Goal: Task Accomplishment & Management: Complete application form

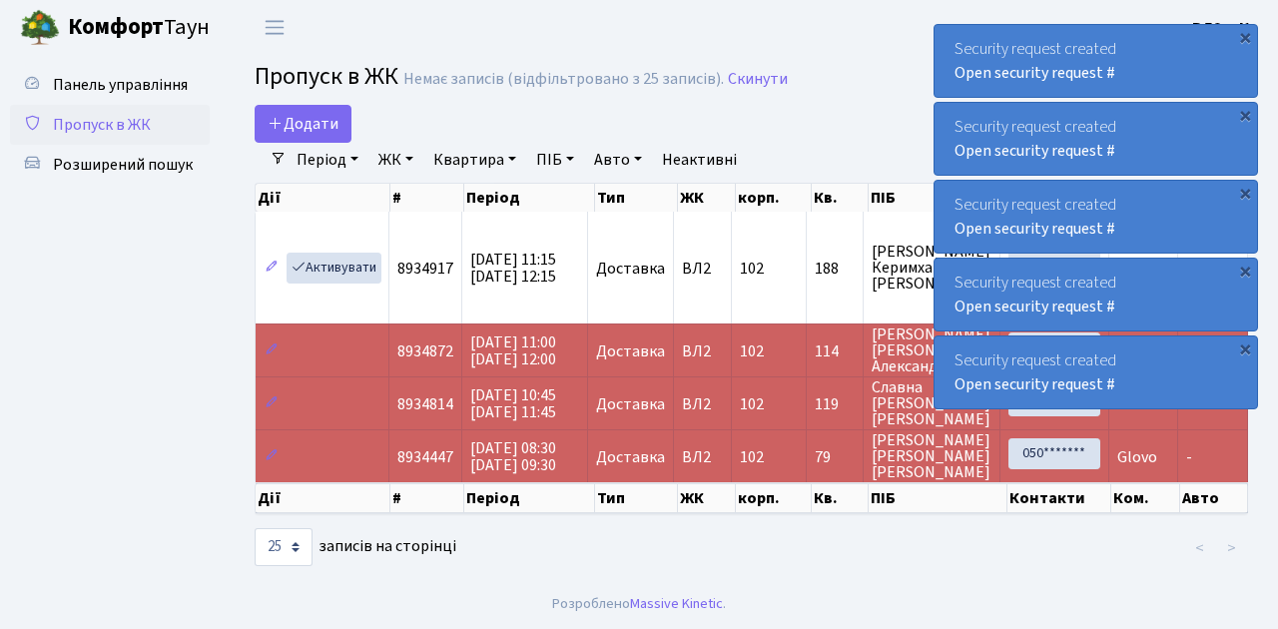
select select "25"
click at [117, 120] on span "Пропуск в ЖК" at bounding box center [102, 125] width 98 height 22
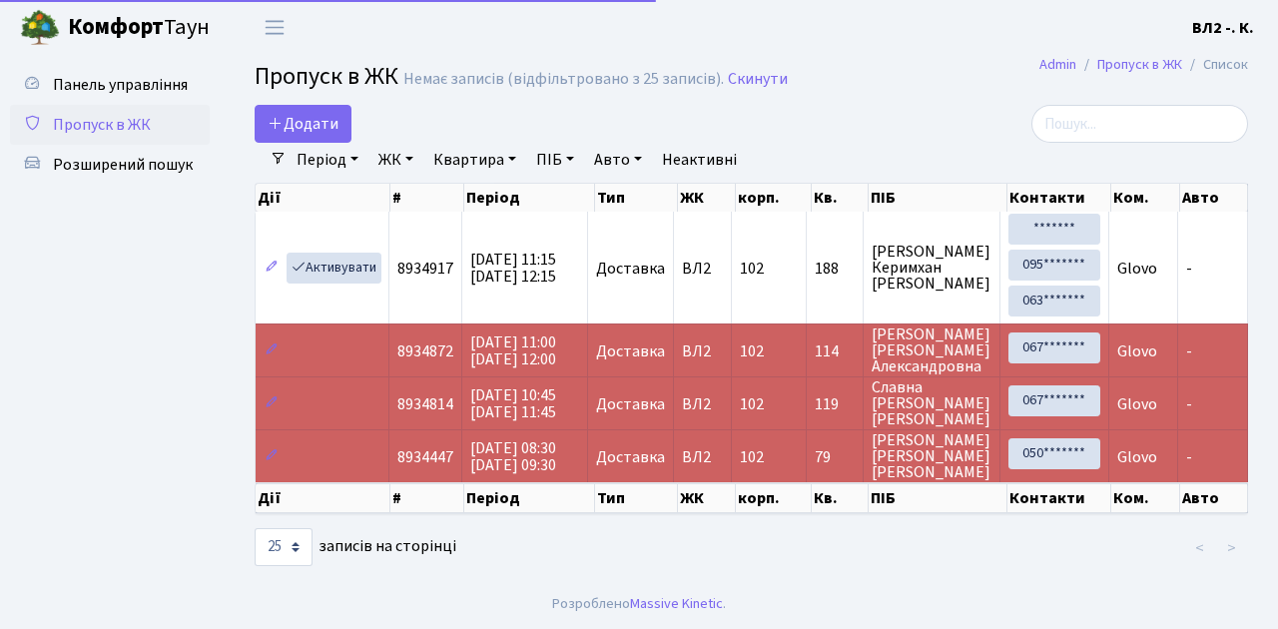
select select "25"
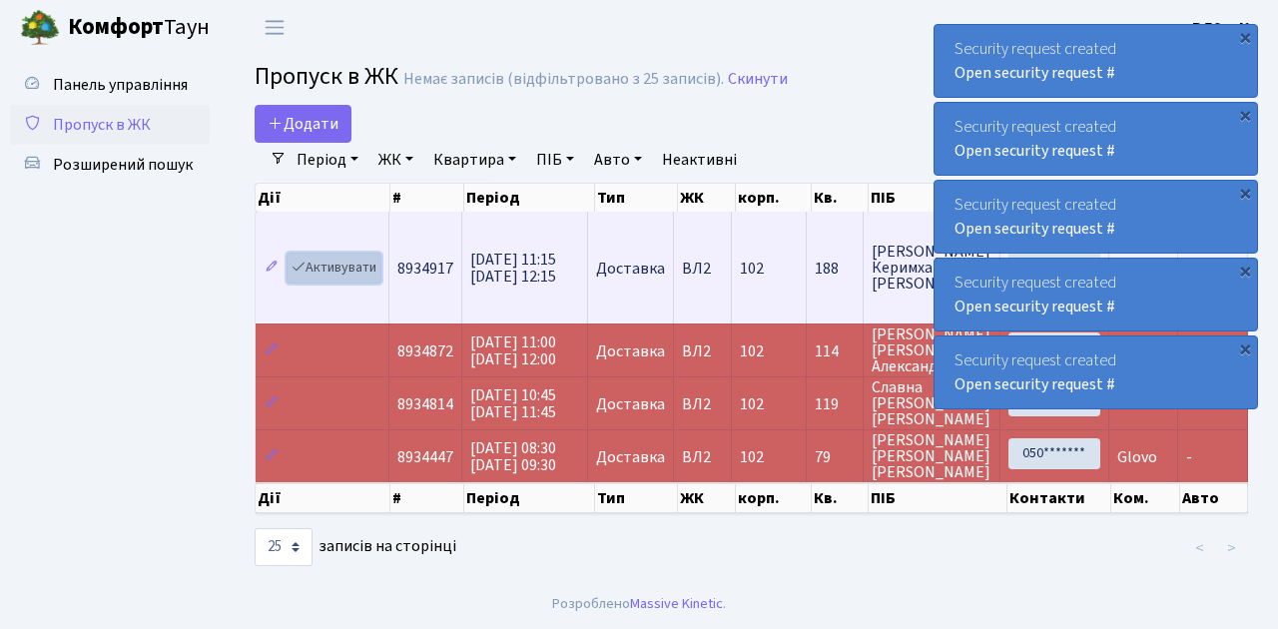
click at [350, 266] on link "Активувати" at bounding box center [334, 268] width 95 height 31
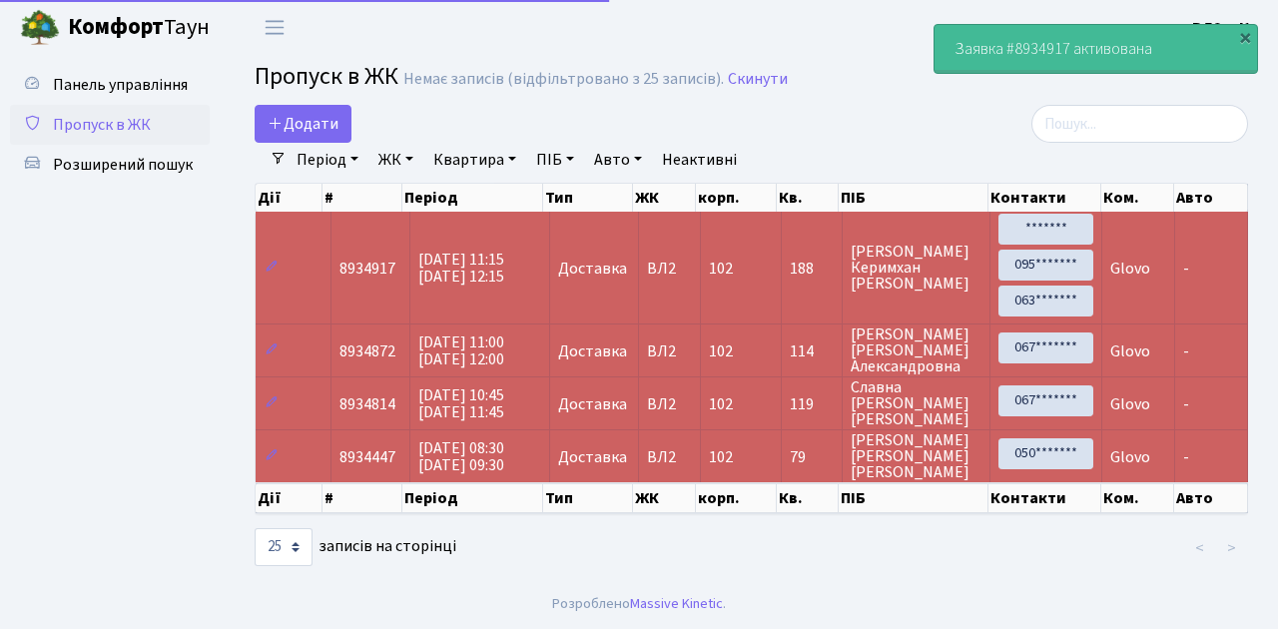
select select "25"
click at [320, 130] on span "Додати" at bounding box center [303, 124] width 71 height 22
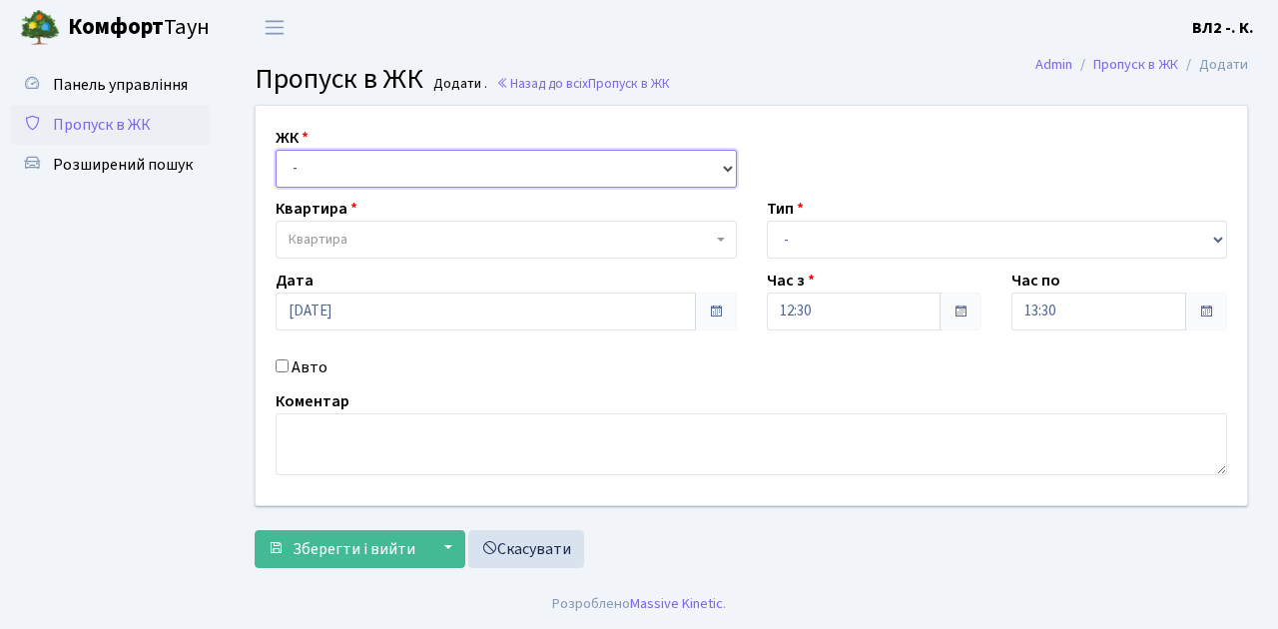
click at [332, 167] on select "- ВЛ1, Ужгородський пров., 4/1 ВЛ2, Голосіївський просп., 76 ВЛ3, пр.Голосіївсь…" at bounding box center [506, 169] width 461 height 38
select select "317"
click at [276, 150] on select "- ВЛ1, Ужгородський пров., 4/1 ВЛ2, Голосіївський просп., 76 ВЛ3, пр.Голосіївсь…" at bounding box center [506, 169] width 461 height 38
select select
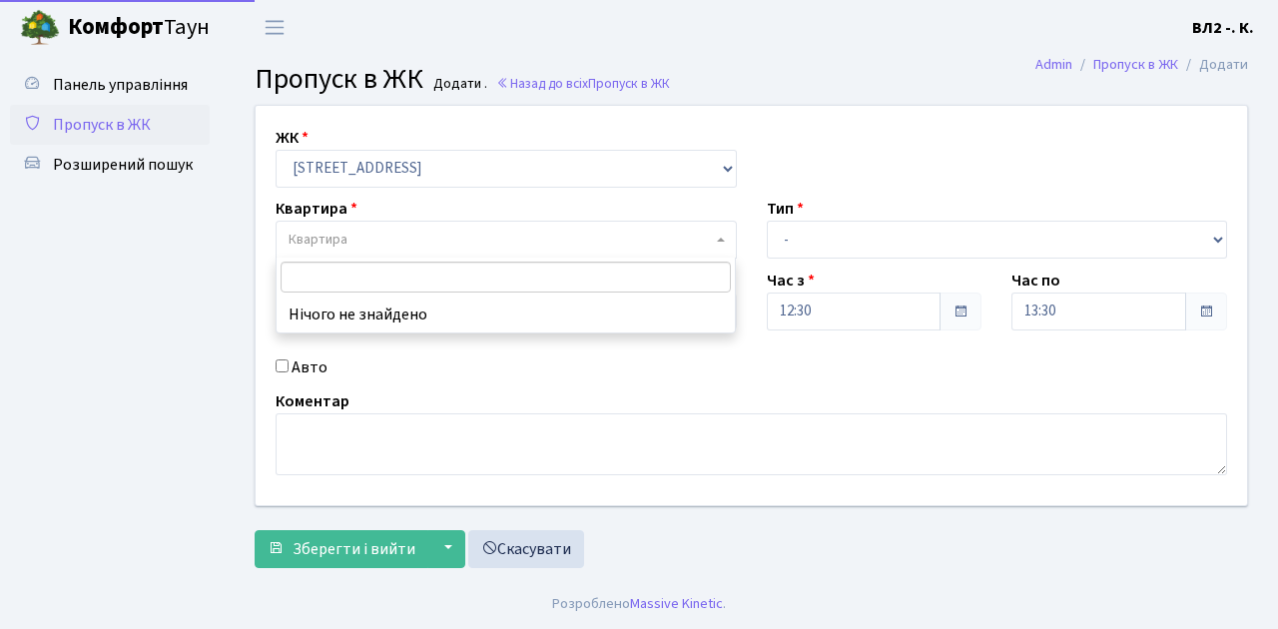
click at [370, 244] on span "Квартира" at bounding box center [500, 240] width 423 height 20
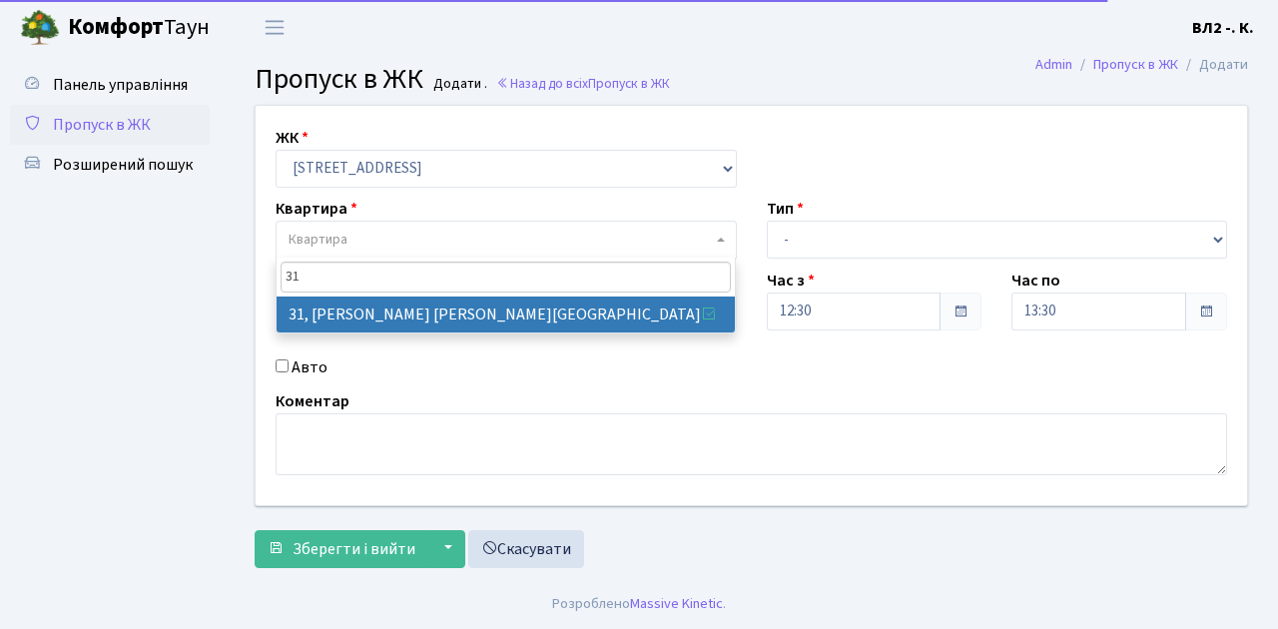
type input "31"
select select "38032"
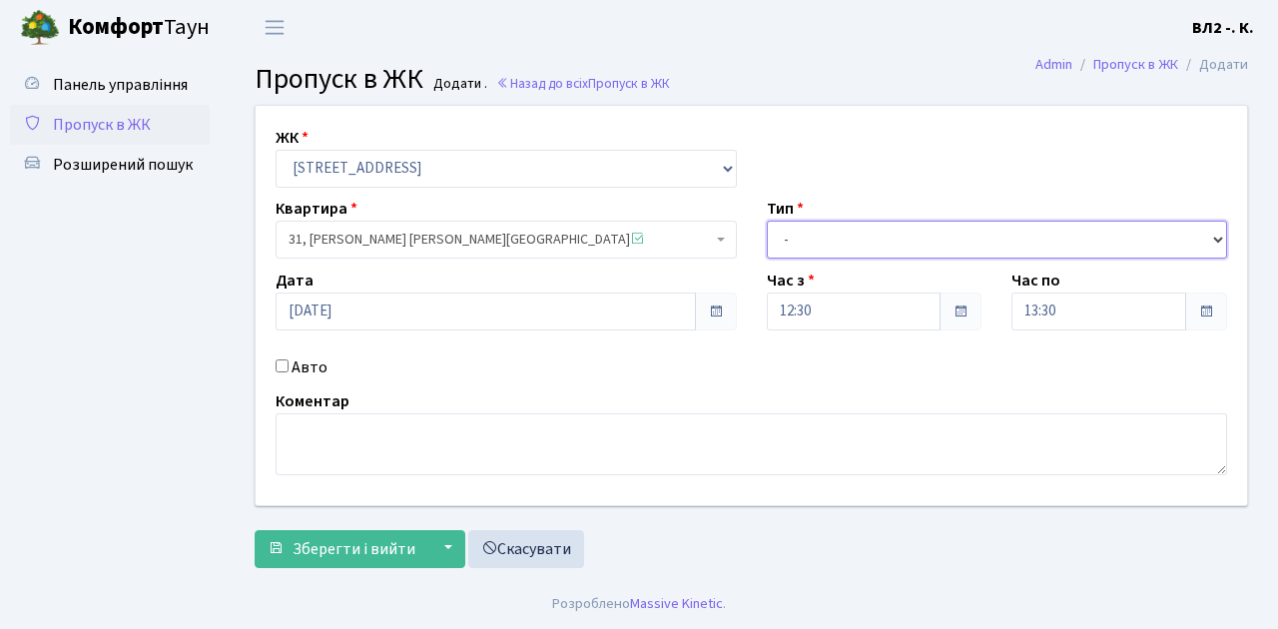
click at [835, 239] on select "- Доставка Таксі Гості Сервіс" at bounding box center [997, 240] width 461 height 38
select select "1"
click at [767, 221] on select "- Доставка Таксі Гості Сервіс" at bounding box center [997, 240] width 461 height 38
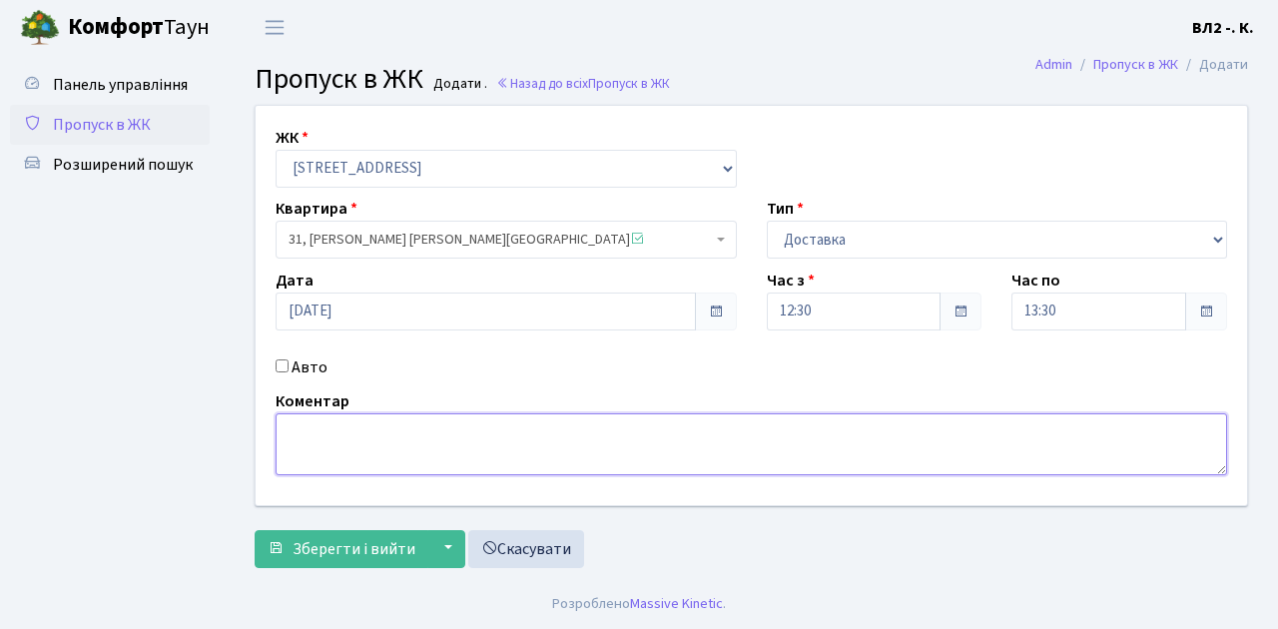
click at [364, 436] on textarea at bounding box center [752, 444] width 952 height 62
type textarea "Bolt"
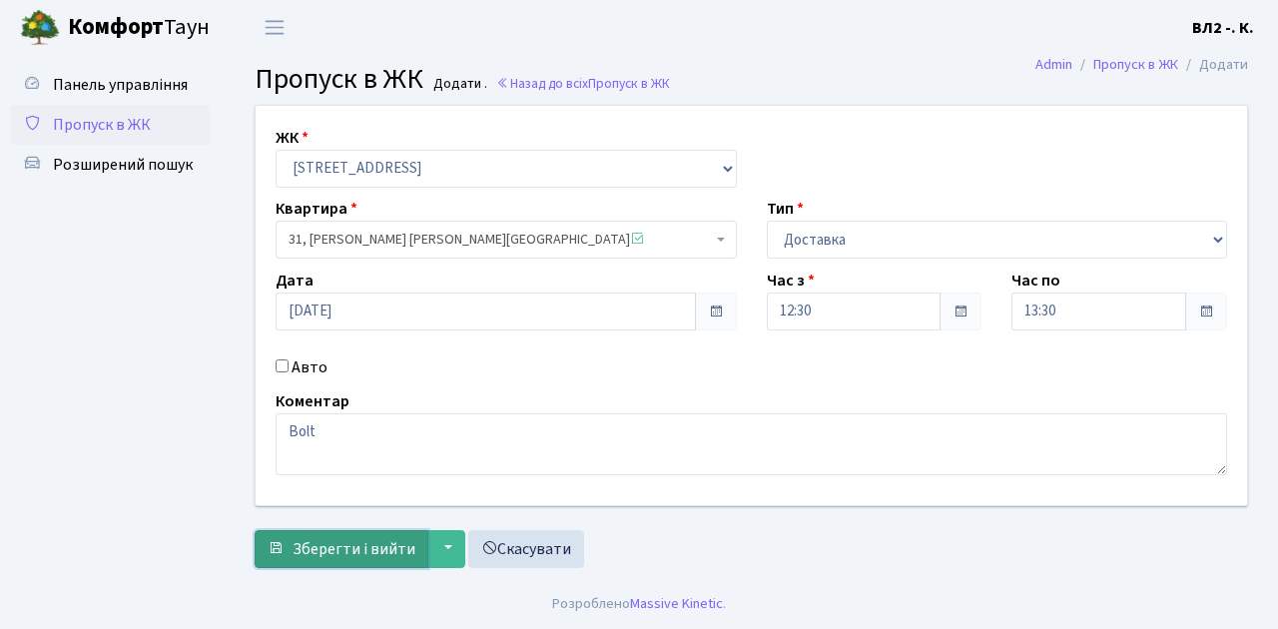
click at [352, 540] on span "Зберегти і вийти" at bounding box center [354, 549] width 123 height 22
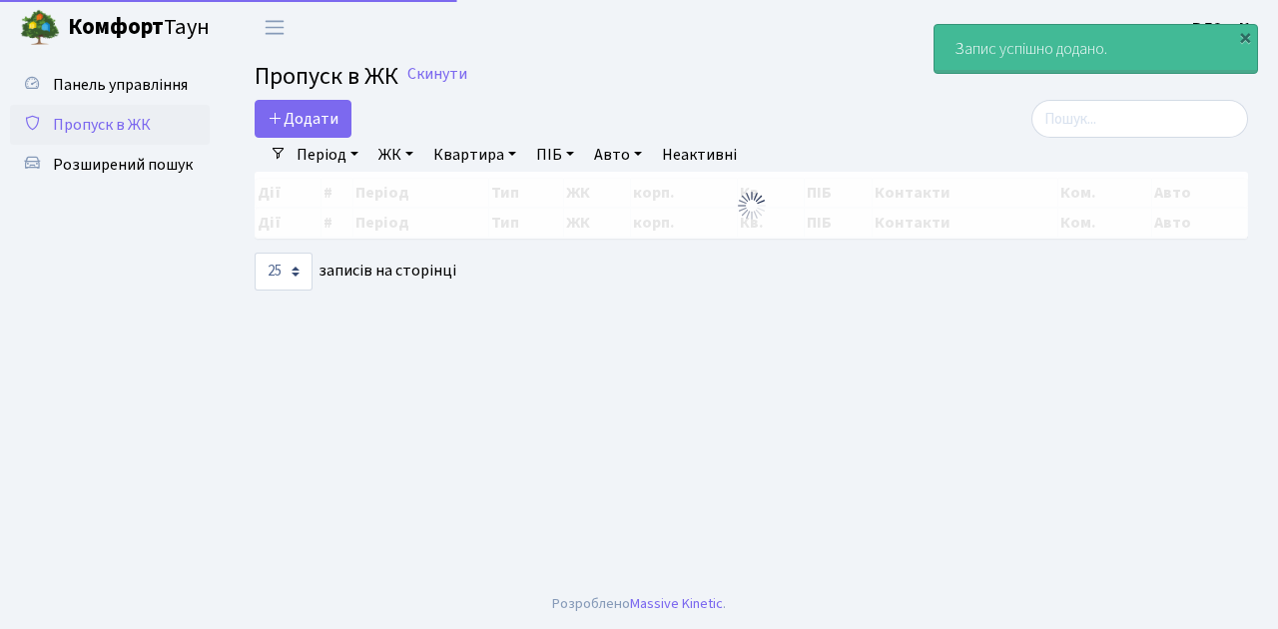
select select "25"
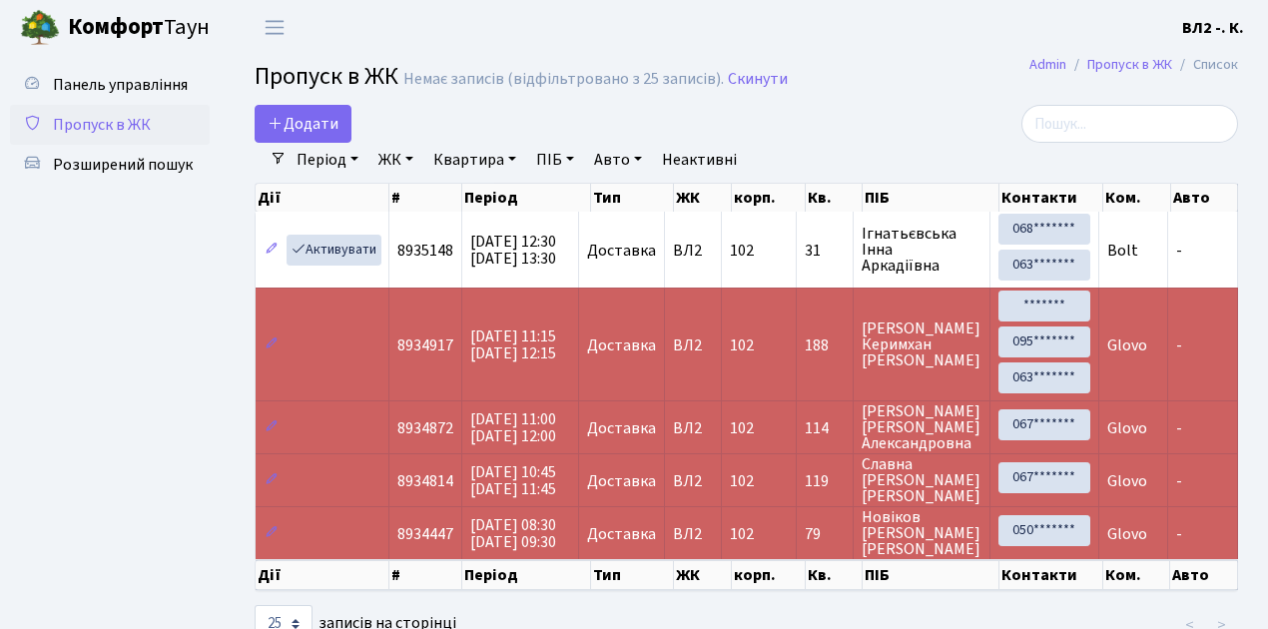
click at [120, 125] on span "Пропуск в ЖК" at bounding box center [102, 125] width 98 height 22
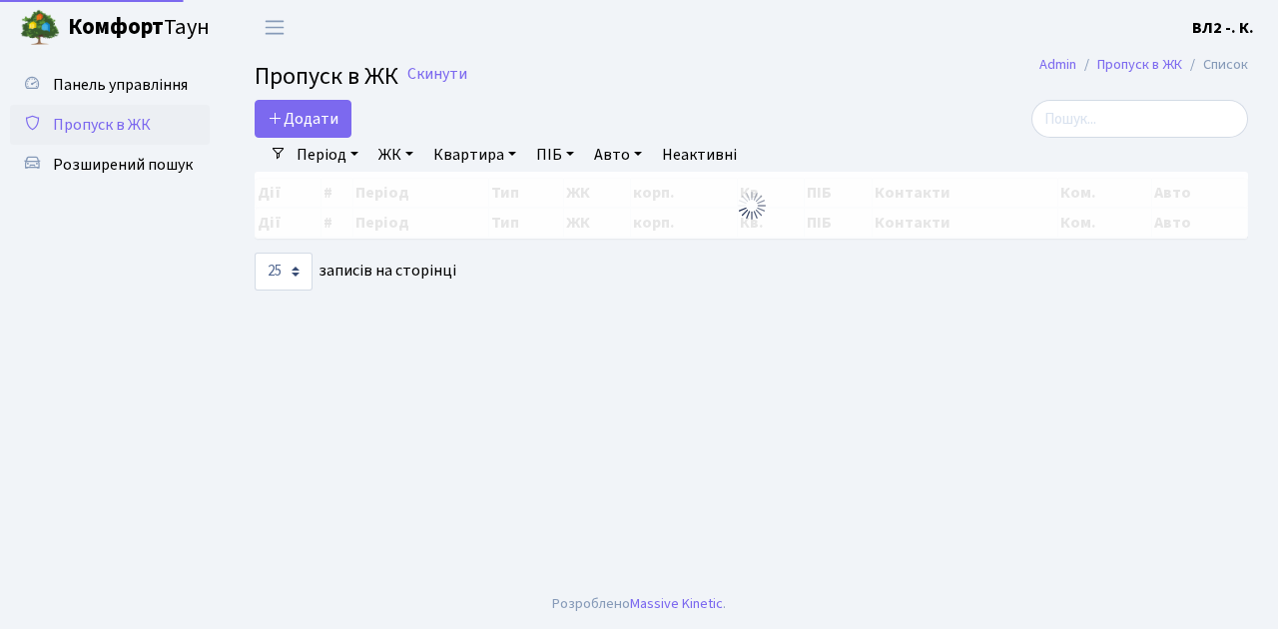
select select "25"
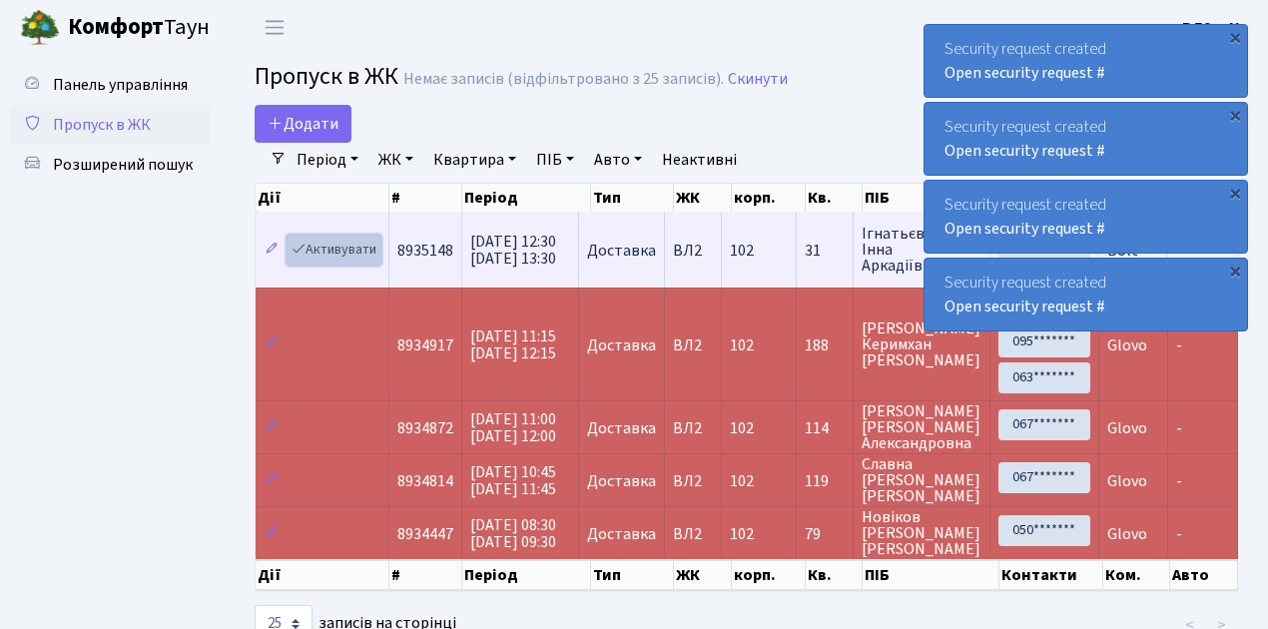
click at [341, 252] on link "Активувати" at bounding box center [334, 250] width 95 height 31
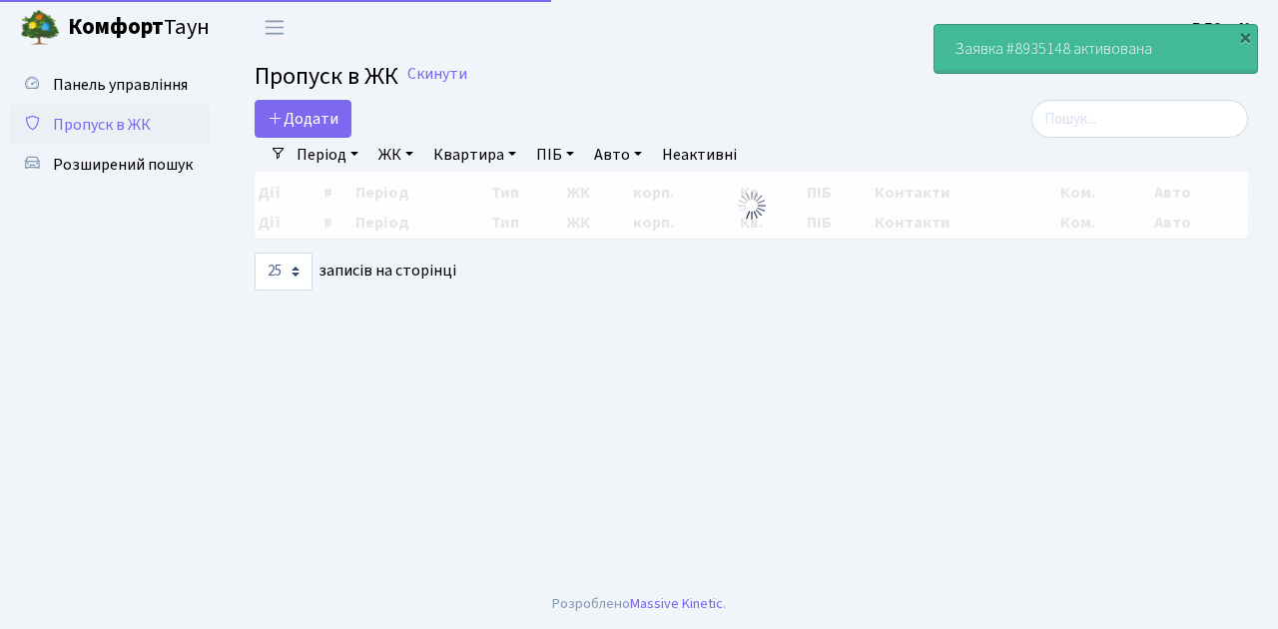
select select "25"
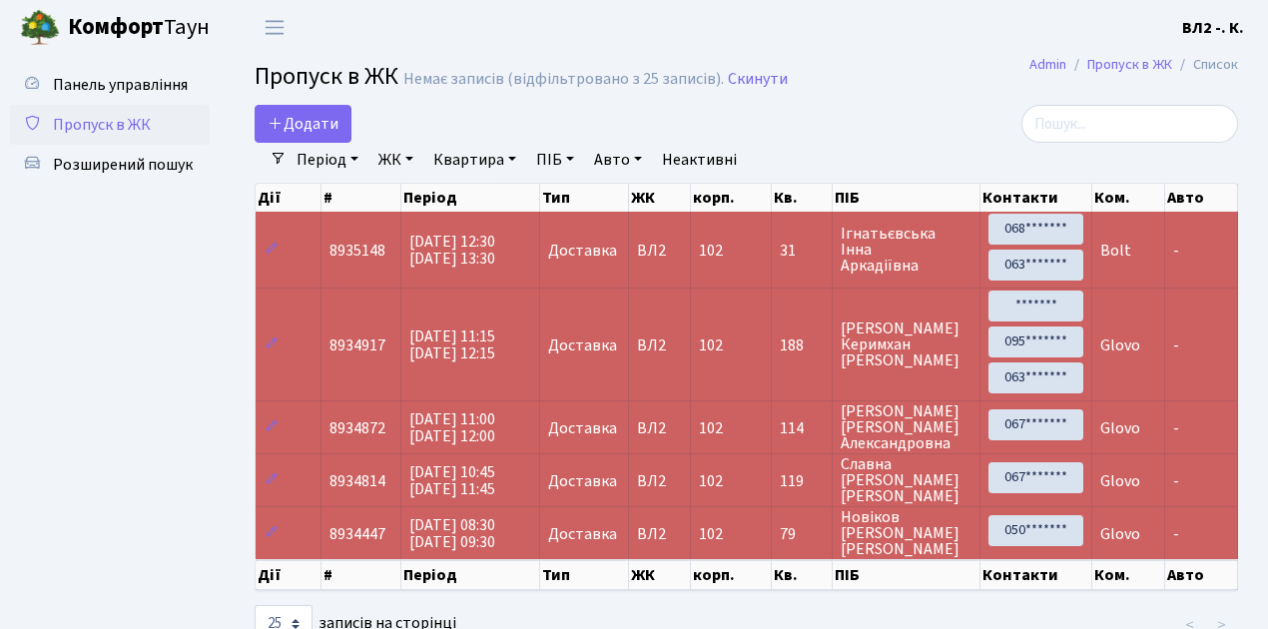
click at [117, 126] on span "Пропуск в ЖК" at bounding box center [102, 125] width 98 height 22
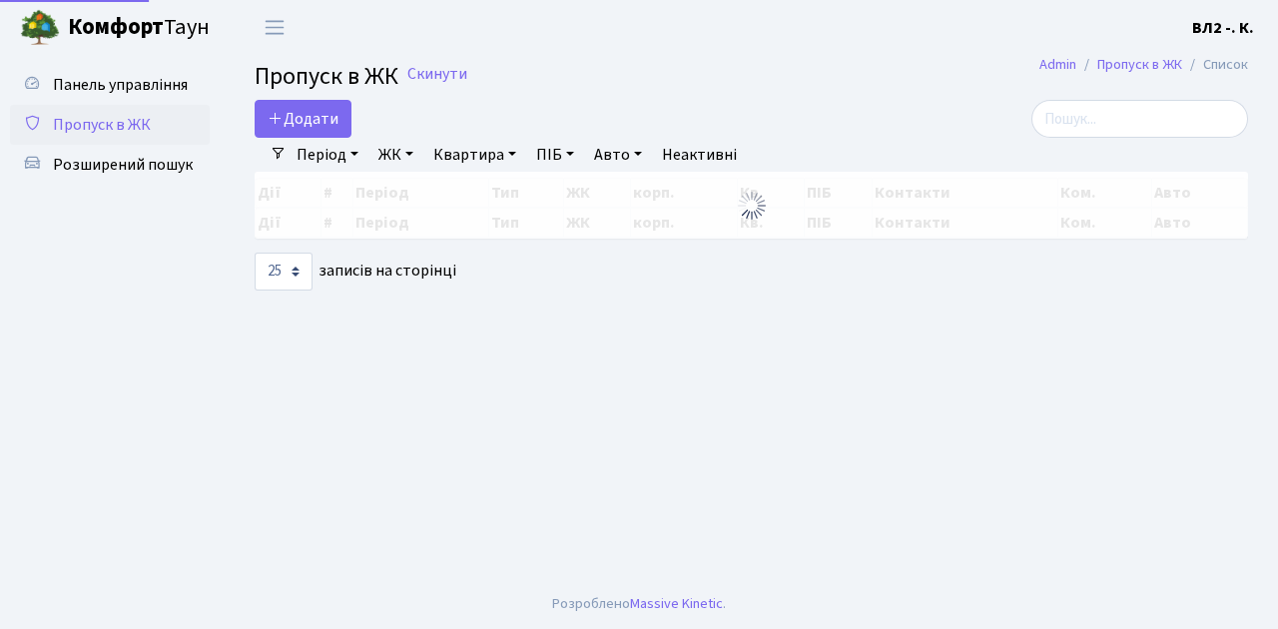
select select "25"
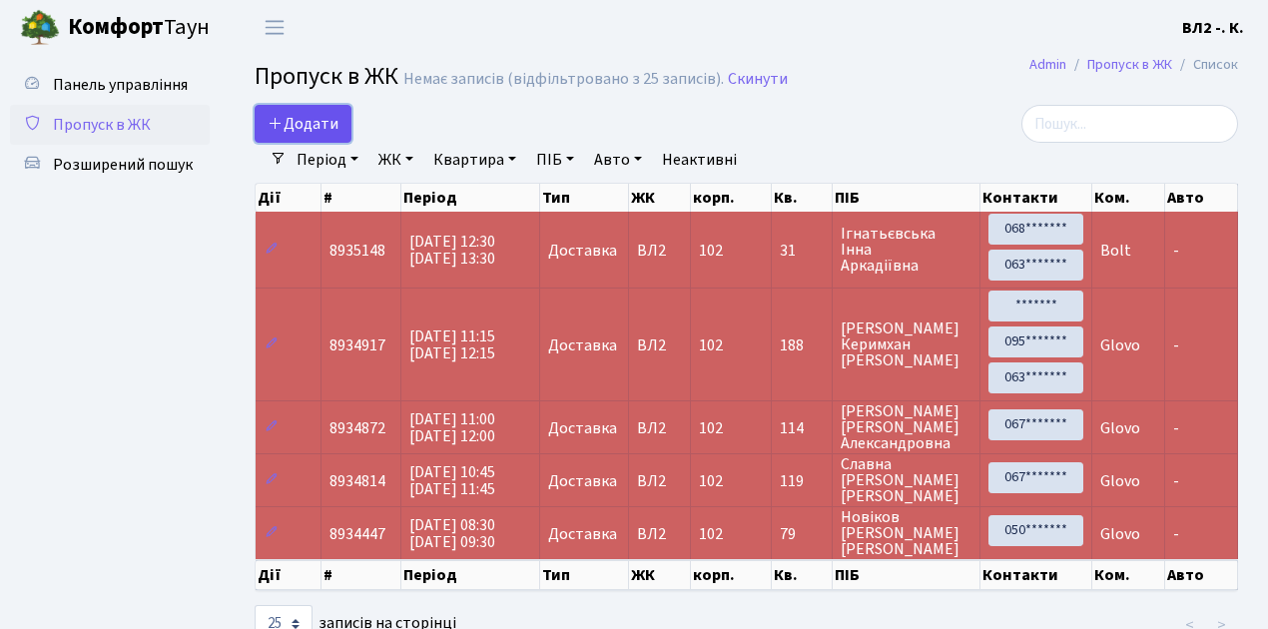
click at [321, 124] on span "Додати" at bounding box center [303, 124] width 71 height 22
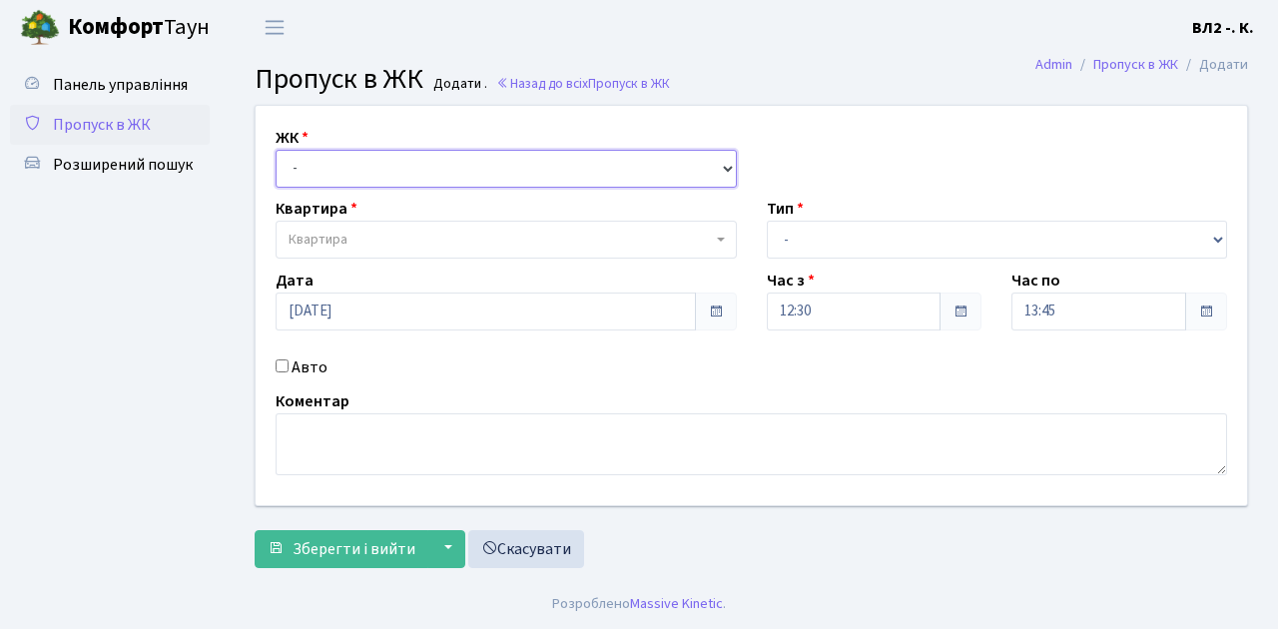
click at [326, 165] on select "- ВЛ1, Ужгородський пров., 4/1 ВЛ2, Голосіївський просп., 76 ВЛ3, пр.Голосіївсь…" at bounding box center [506, 169] width 461 height 38
select select "317"
click at [276, 150] on select "- ВЛ1, Ужгородський пров., 4/1 ВЛ2, Голосіївський просп., 76 ВЛ3, пр.Голосіївсь…" at bounding box center [506, 169] width 461 height 38
select select
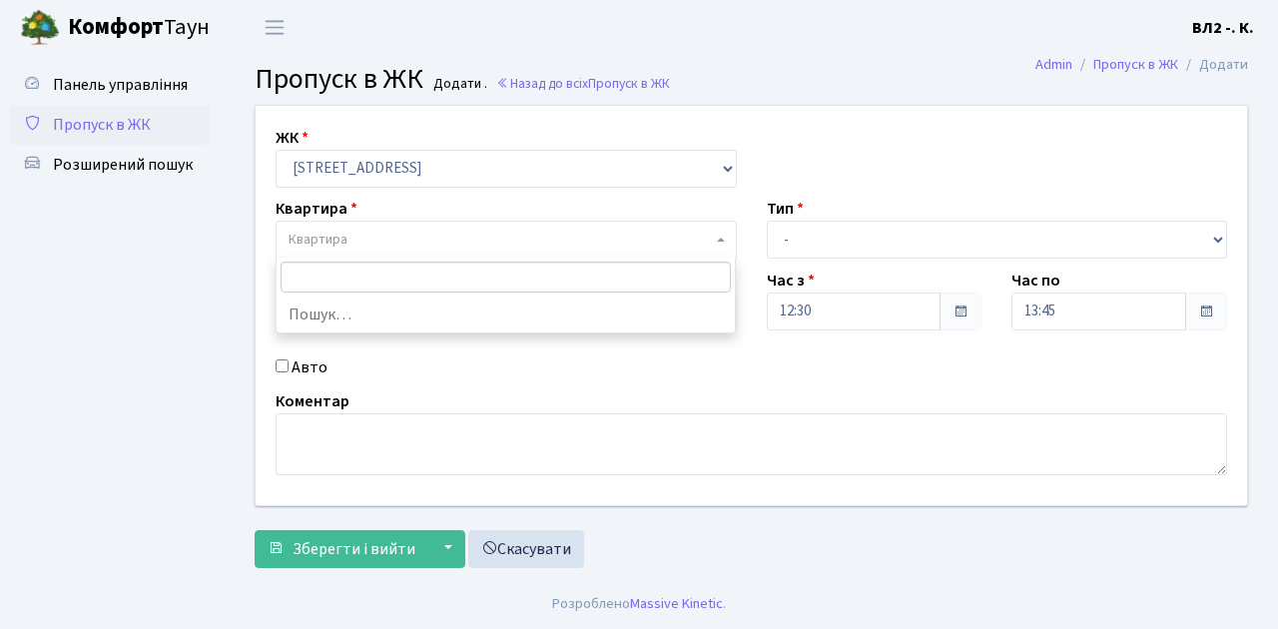
click at [345, 242] on span "Квартира" at bounding box center [318, 240] width 59 height 20
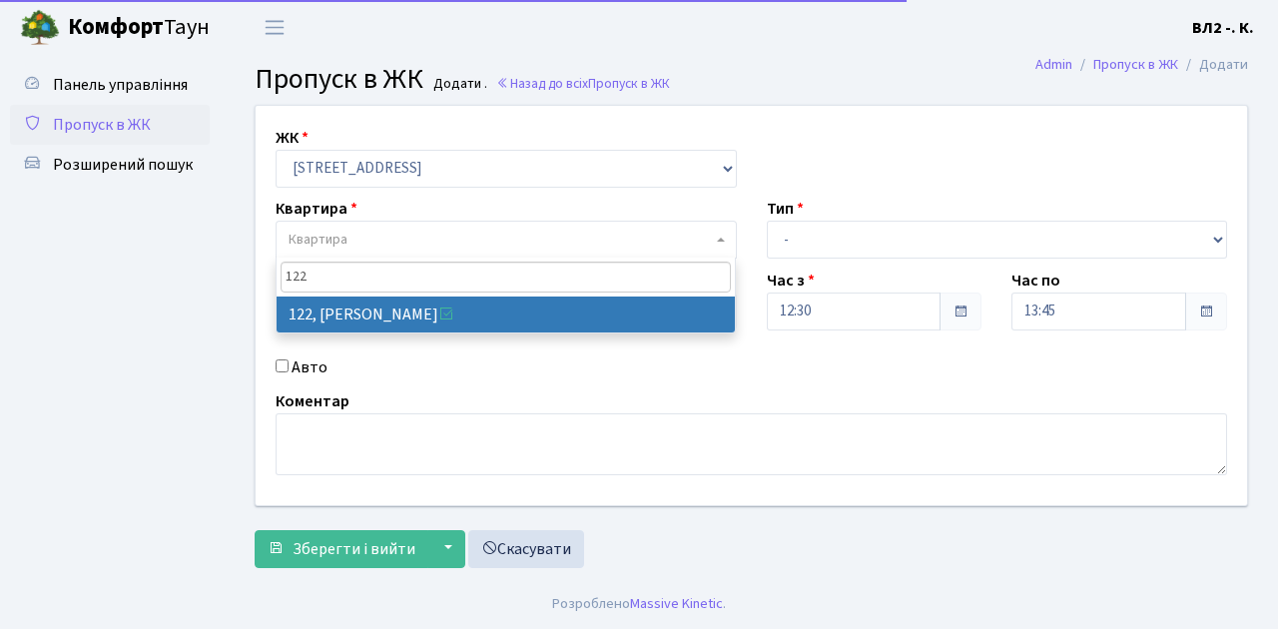
type input "122"
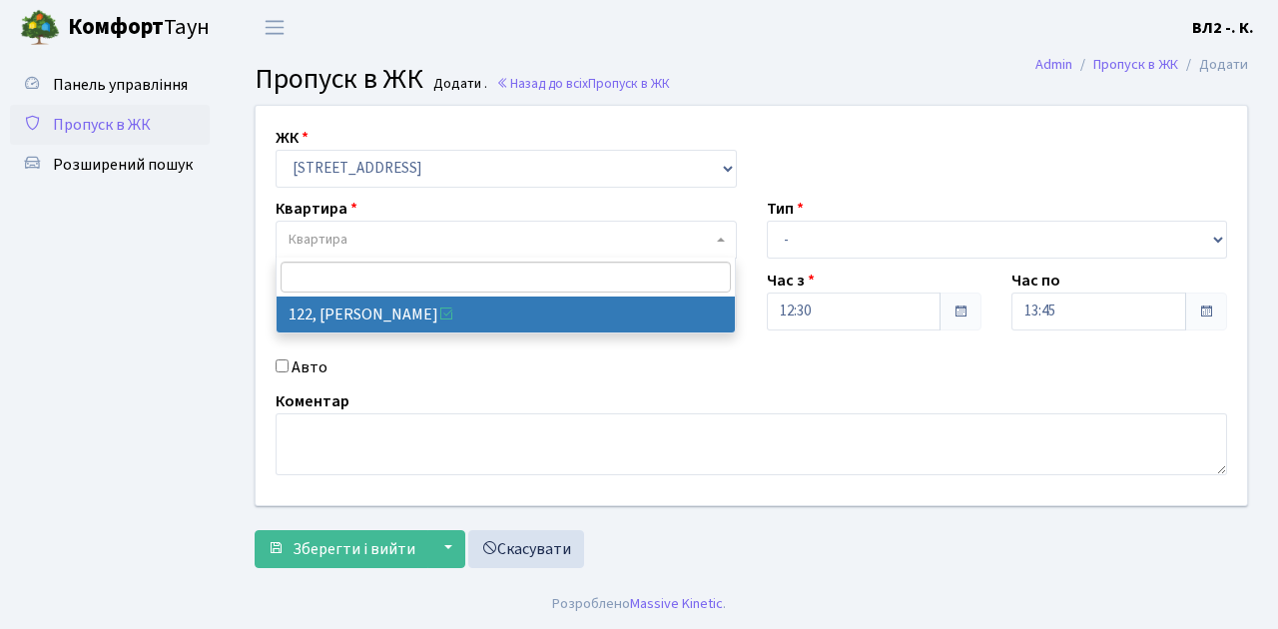
select select "38302"
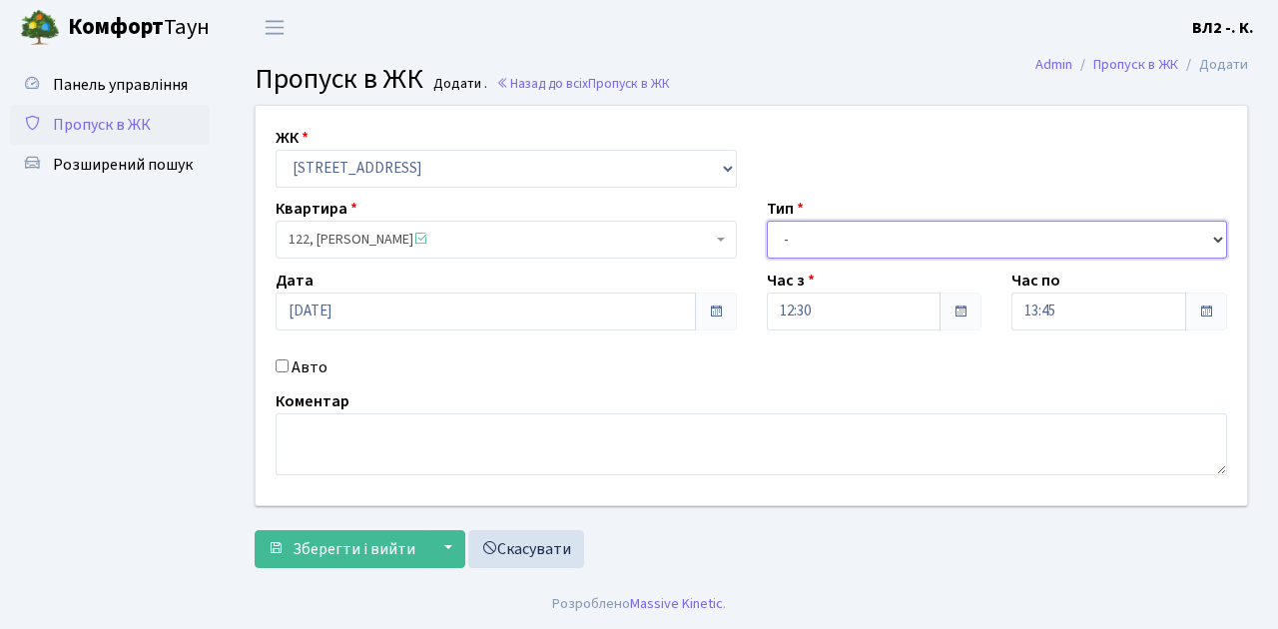
click at [823, 240] on select "- Доставка Таксі Гості Сервіс" at bounding box center [997, 240] width 461 height 38
select select "1"
click at [767, 221] on select "- Доставка Таксі Гості Сервіс" at bounding box center [997, 240] width 461 height 38
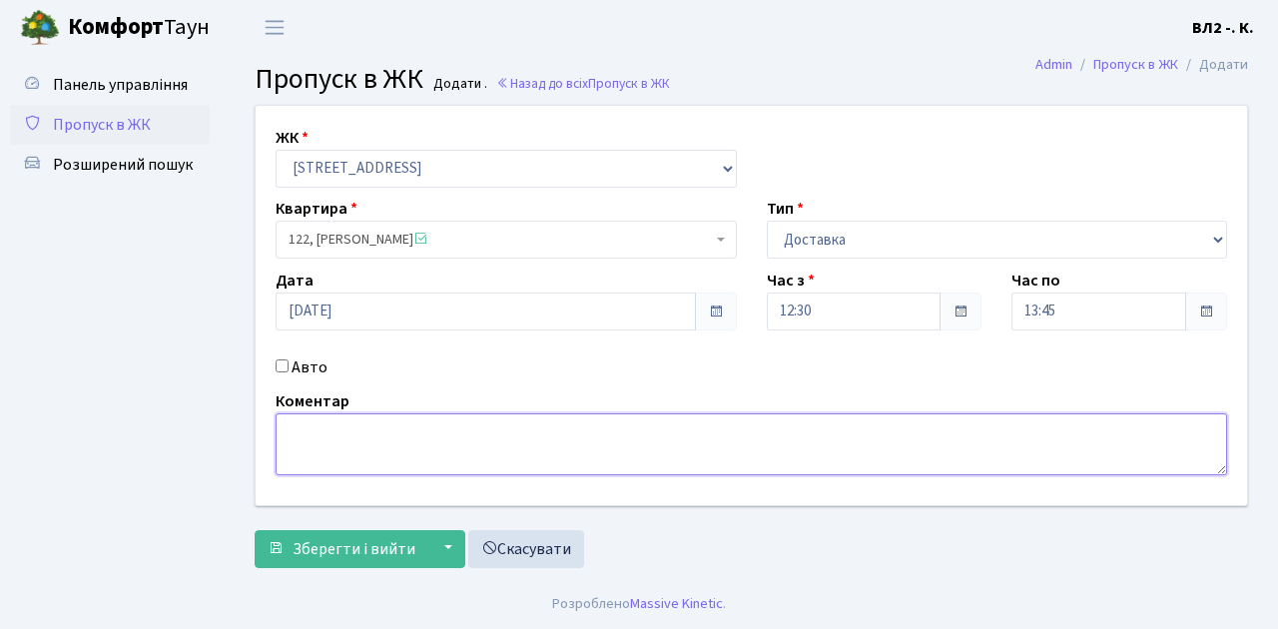
click at [298, 433] on textarea at bounding box center [752, 444] width 952 height 62
type textarea "Glovo"
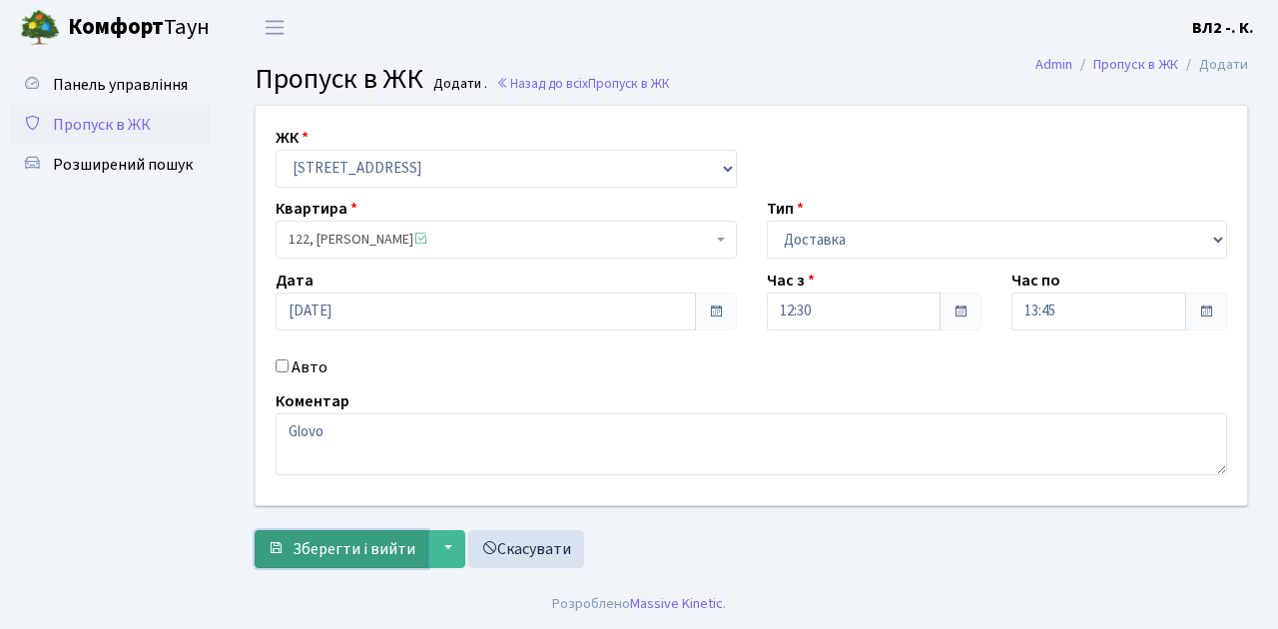
click at [364, 541] on span "Зберегти і вийти" at bounding box center [354, 549] width 123 height 22
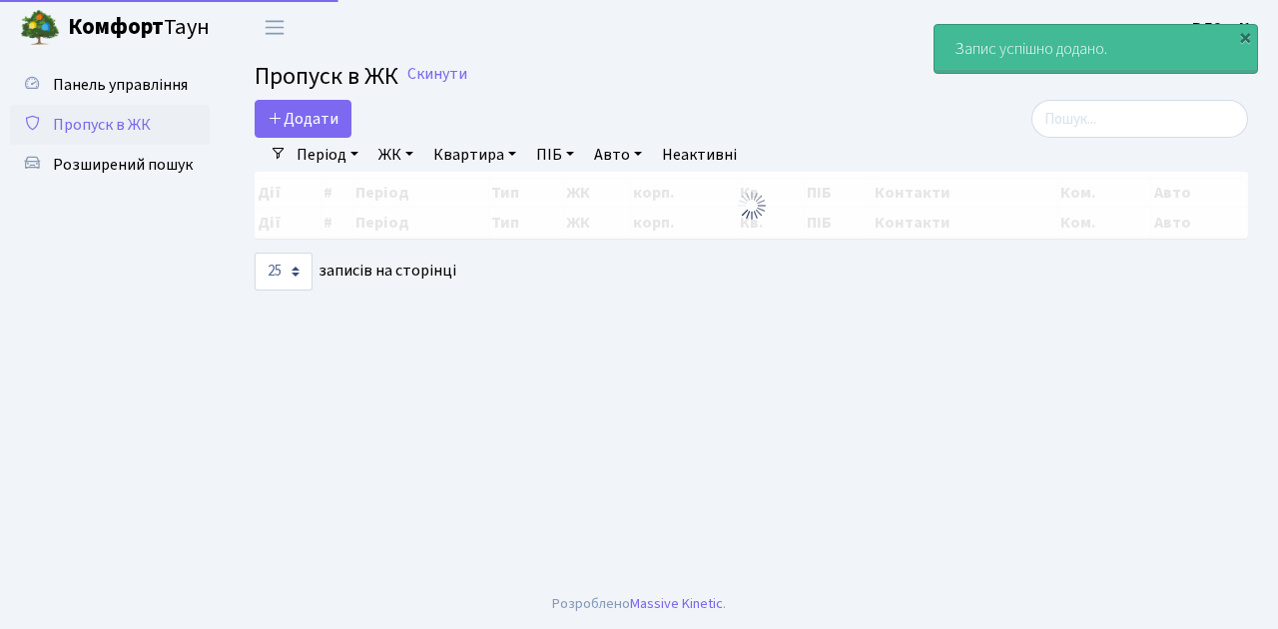
select select "25"
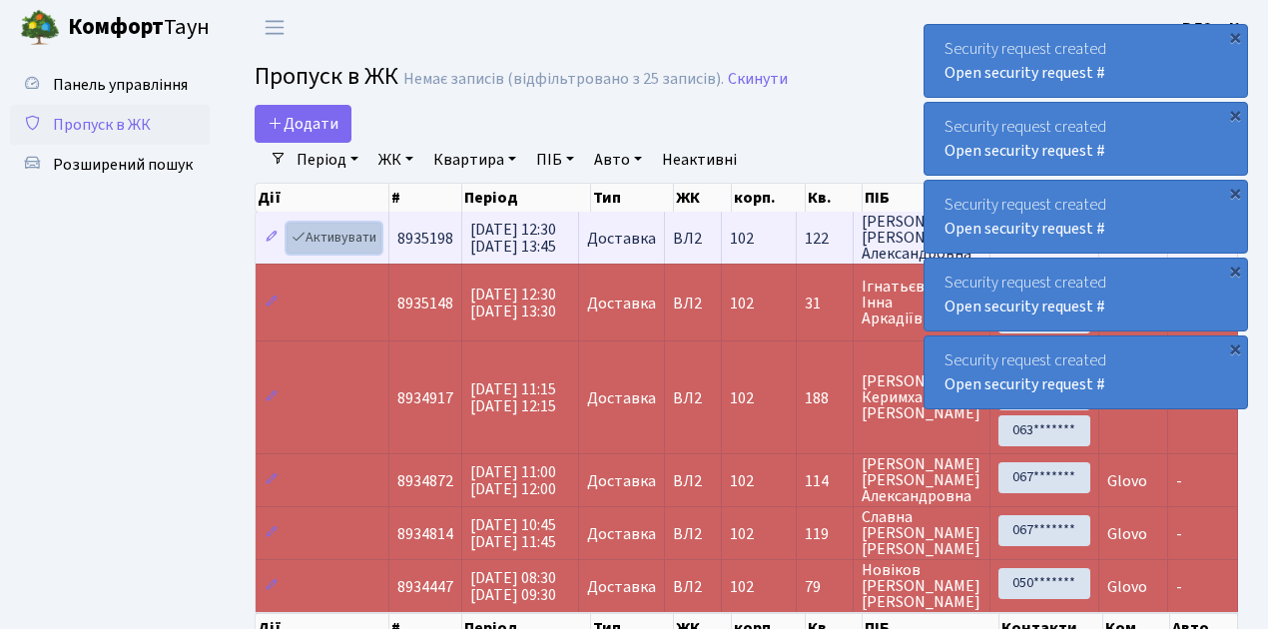
click at [347, 241] on link "Активувати" at bounding box center [334, 238] width 95 height 31
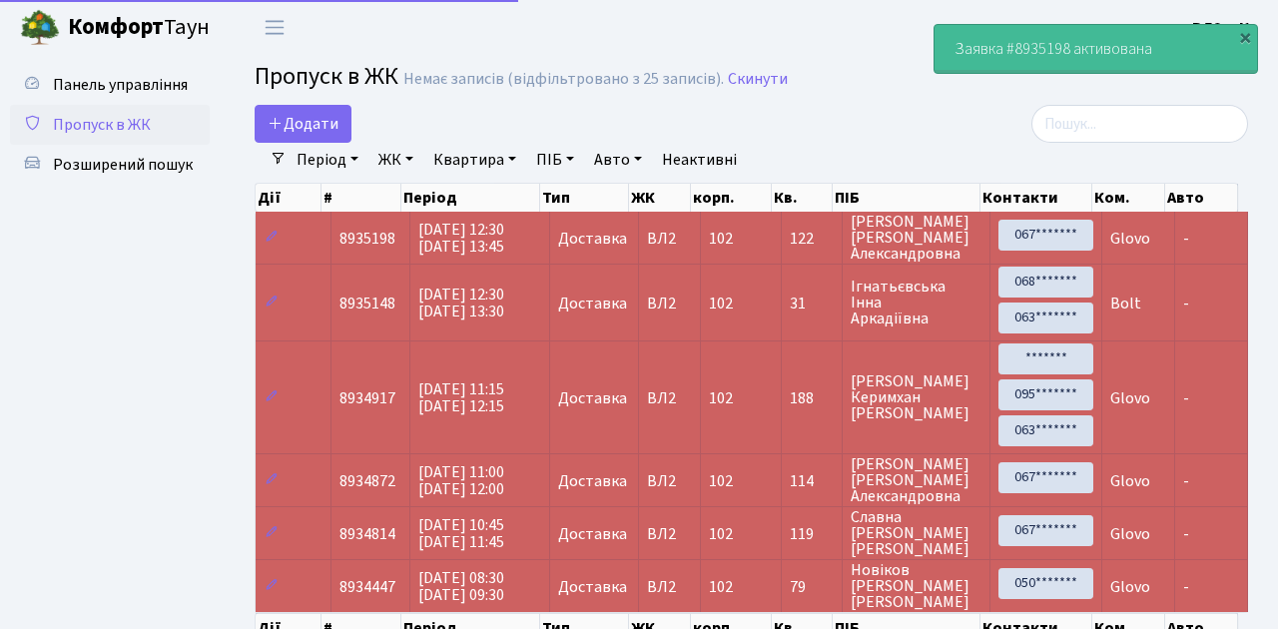
select select "25"
